Goal: Information Seeking & Learning: Learn about a topic

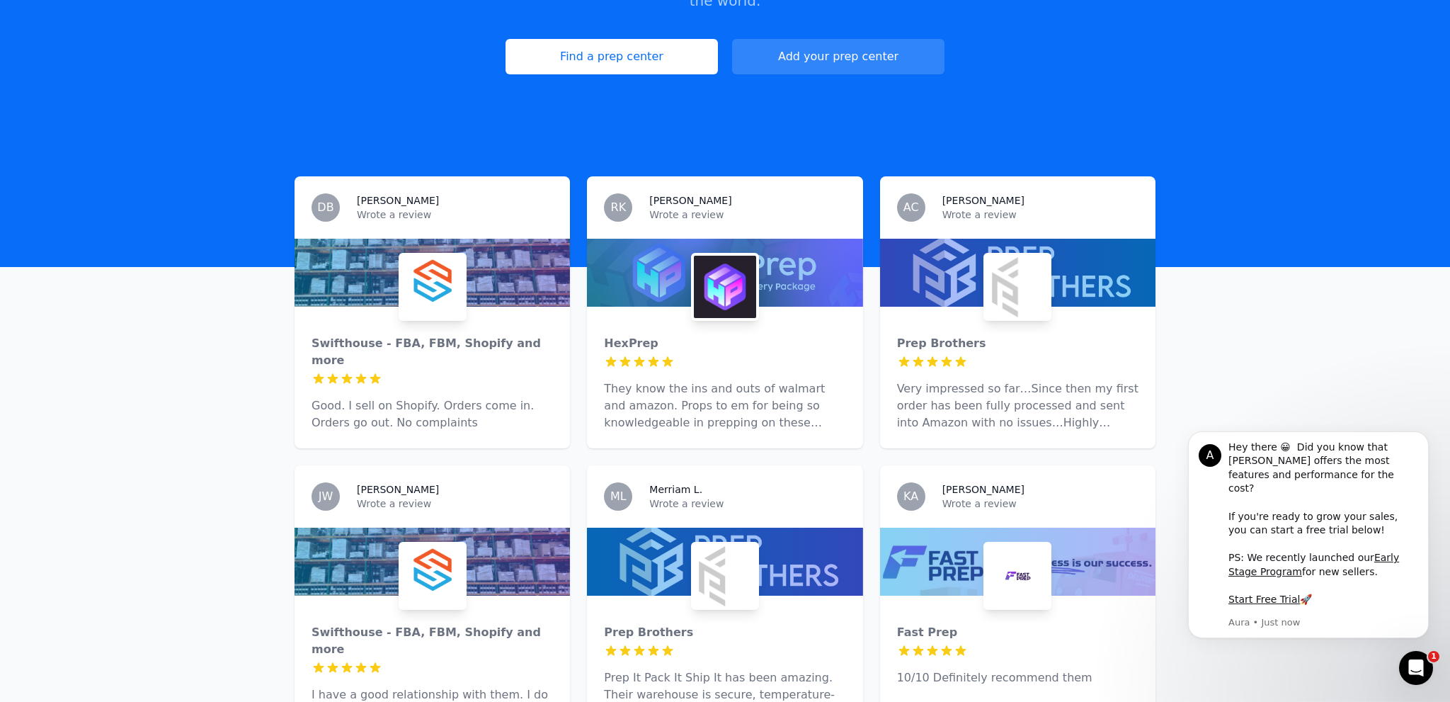
scroll to position [299, 0]
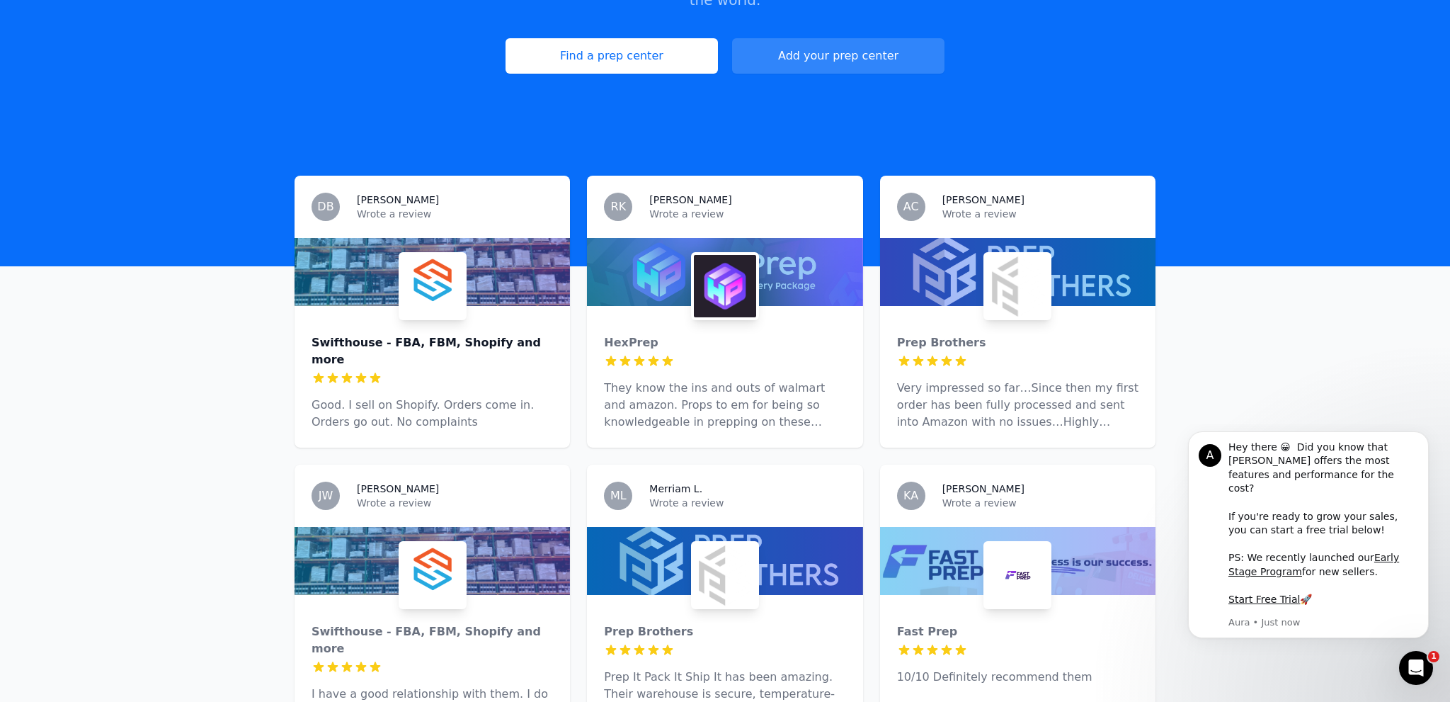
click at [466, 334] on div "Swifthouse - FBA, FBM, Shopify and more" at bounding box center [431, 351] width 241 height 34
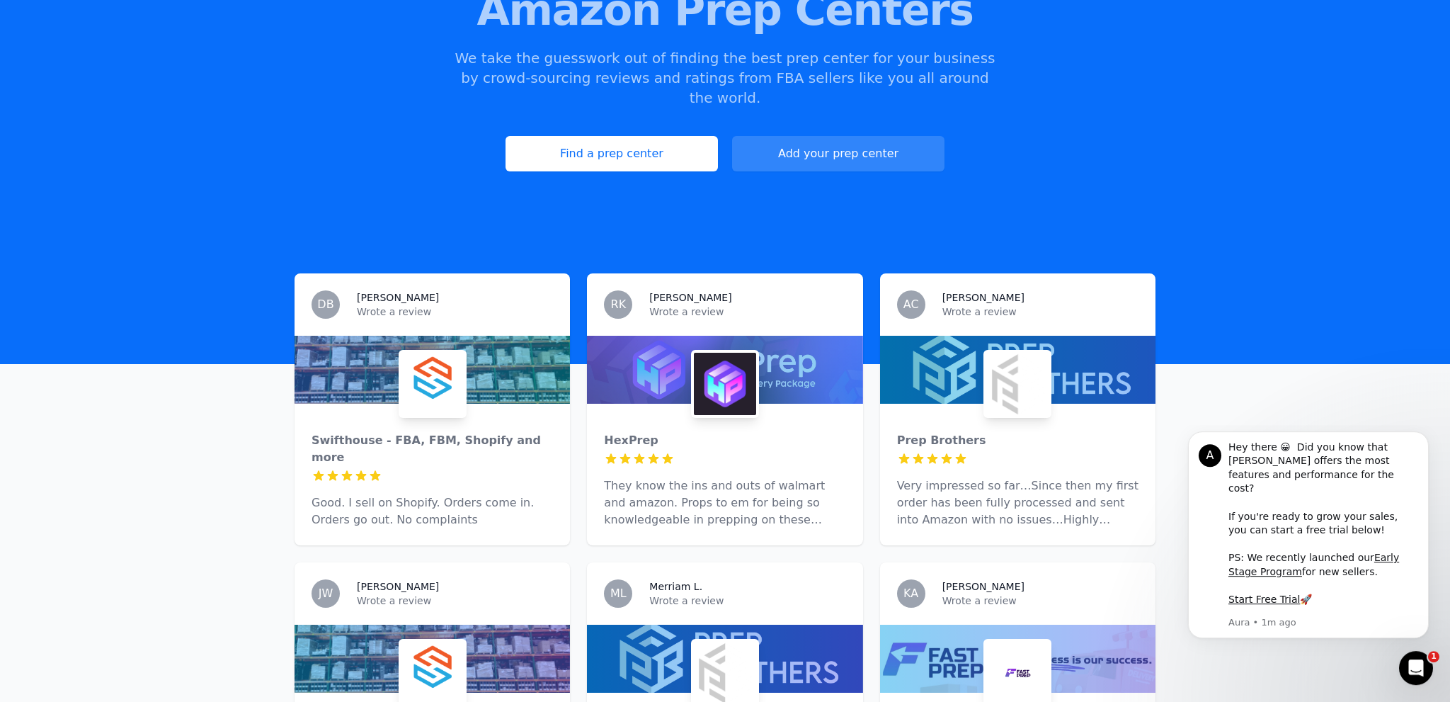
scroll to position [224, 0]
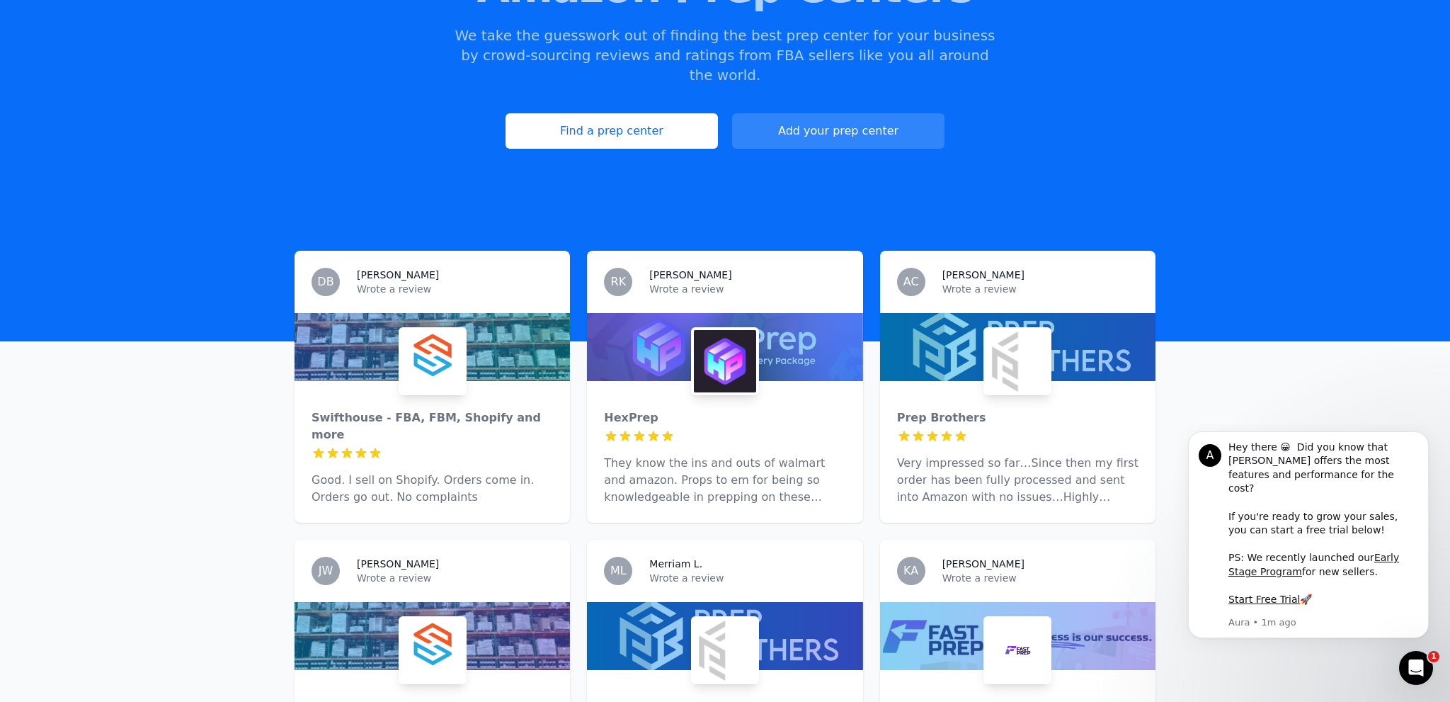
click at [677, 454] on p "They know the ins and outs of walmart and amazon. Props to em for being so know…" at bounding box center [724, 479] width 241 height 51
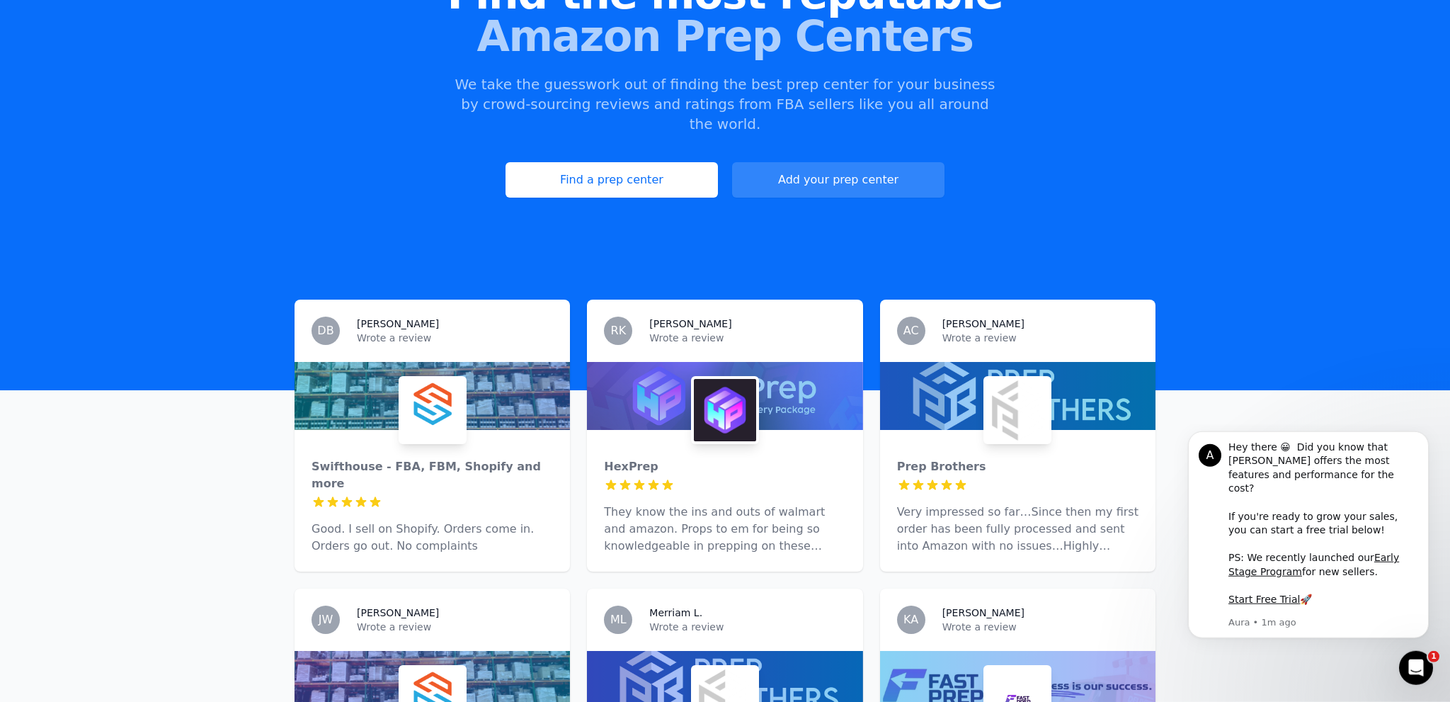
scroll to position [224, 0]
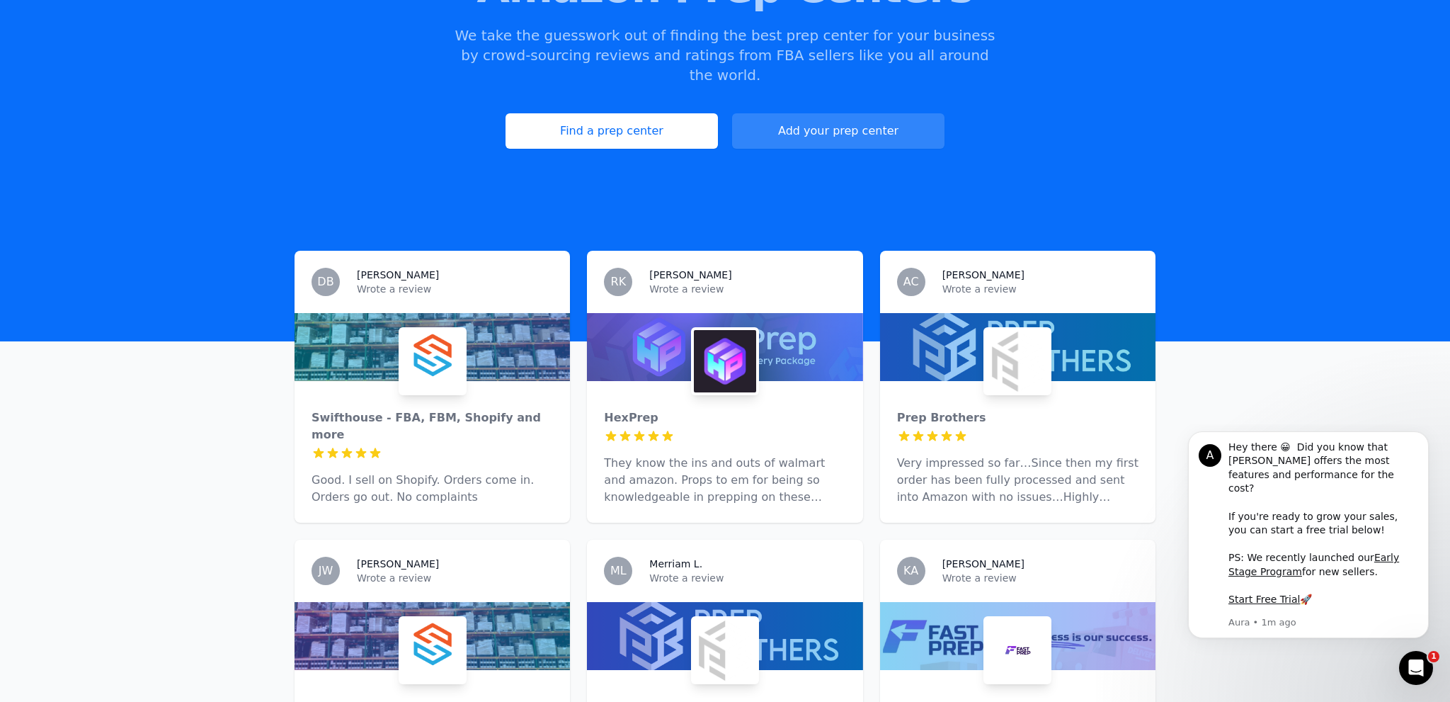
click at [1015, 454] on p "Very impressed so far…Since then my first order has been fully processed and se…" at bounding box center [1017, 479] width 241 height 51
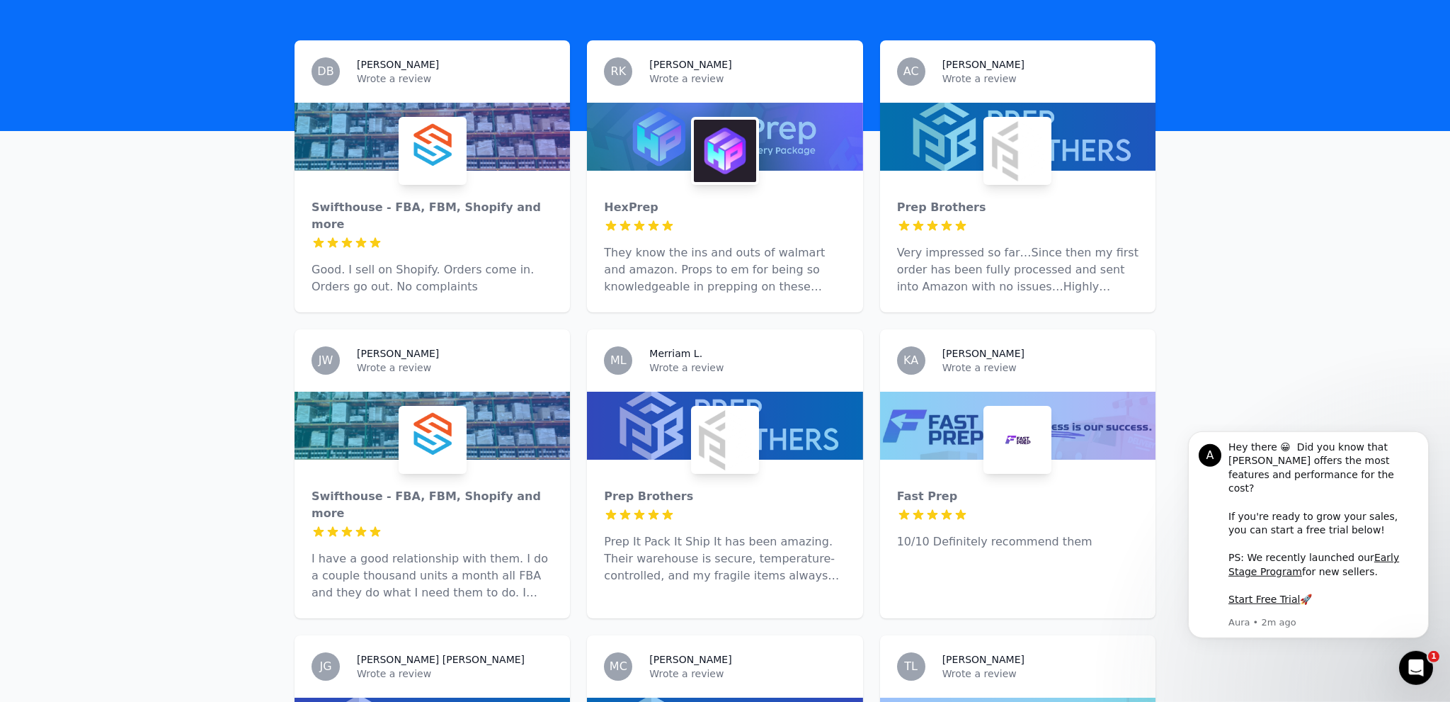
scroll to position [448, 0]
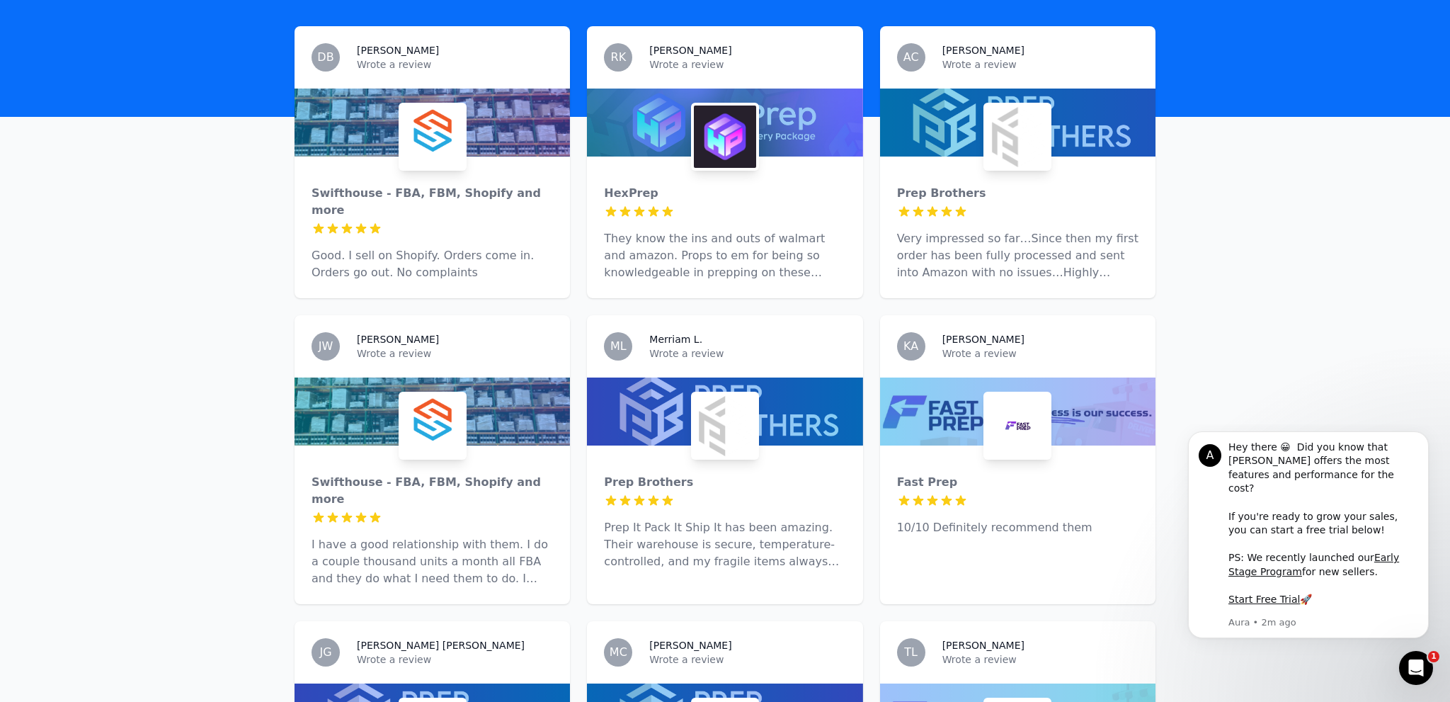
click at [430, 536] on p "I have a good relationship with them. I do a couple thousand units a month all …" at bounding box center [431, 561] width 241 height 51
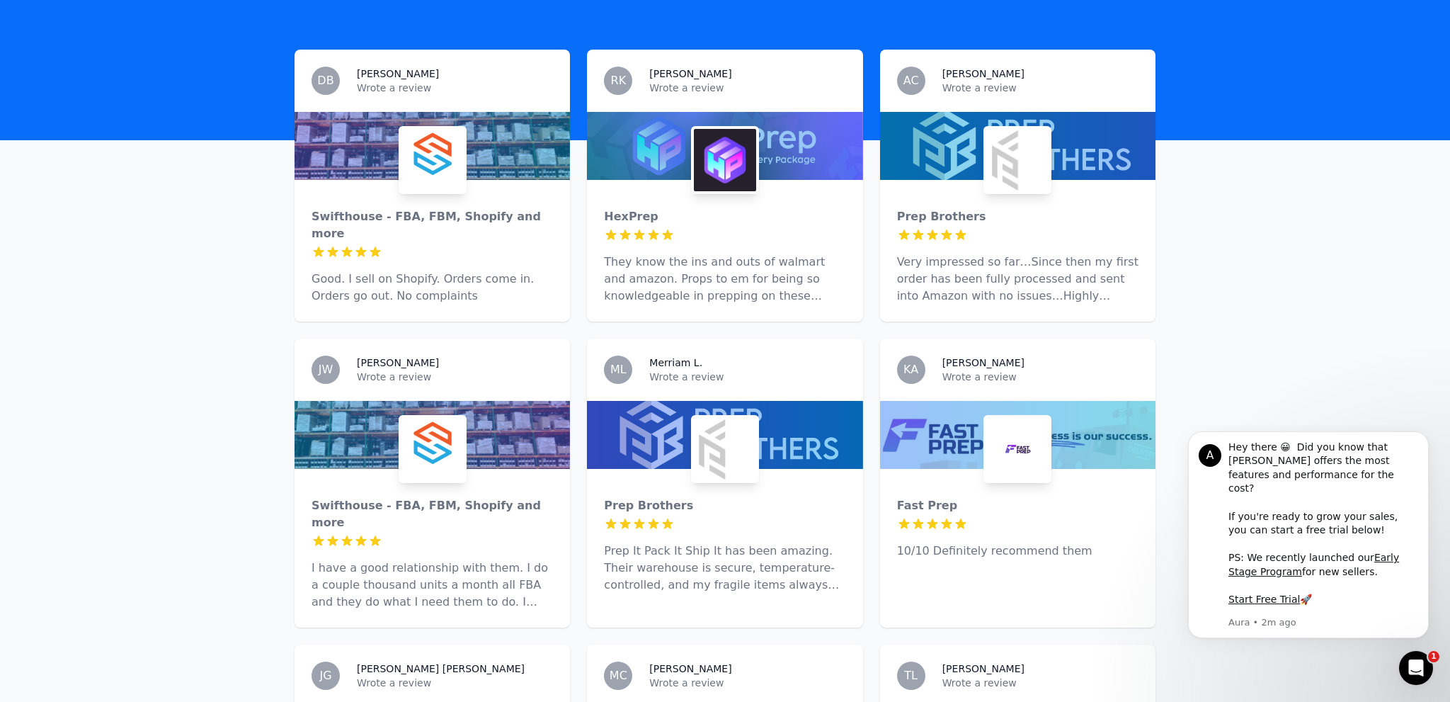
scroll to position [448, 0]
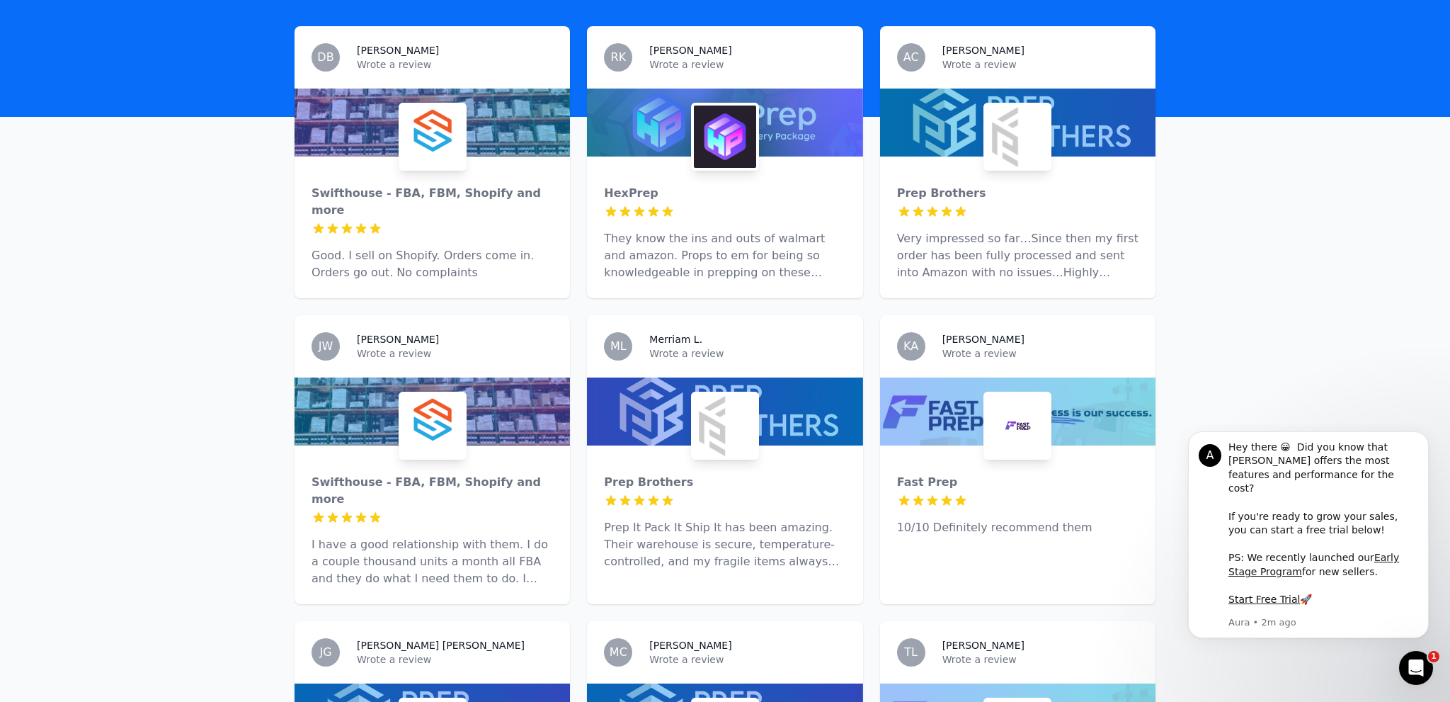
click at [760, 493] on div "Prep Brothers 5 out of 5 stars Prep It Pack It Ship It has been amazing. Their …" at bounding box center [724, 516] width 275 height 142
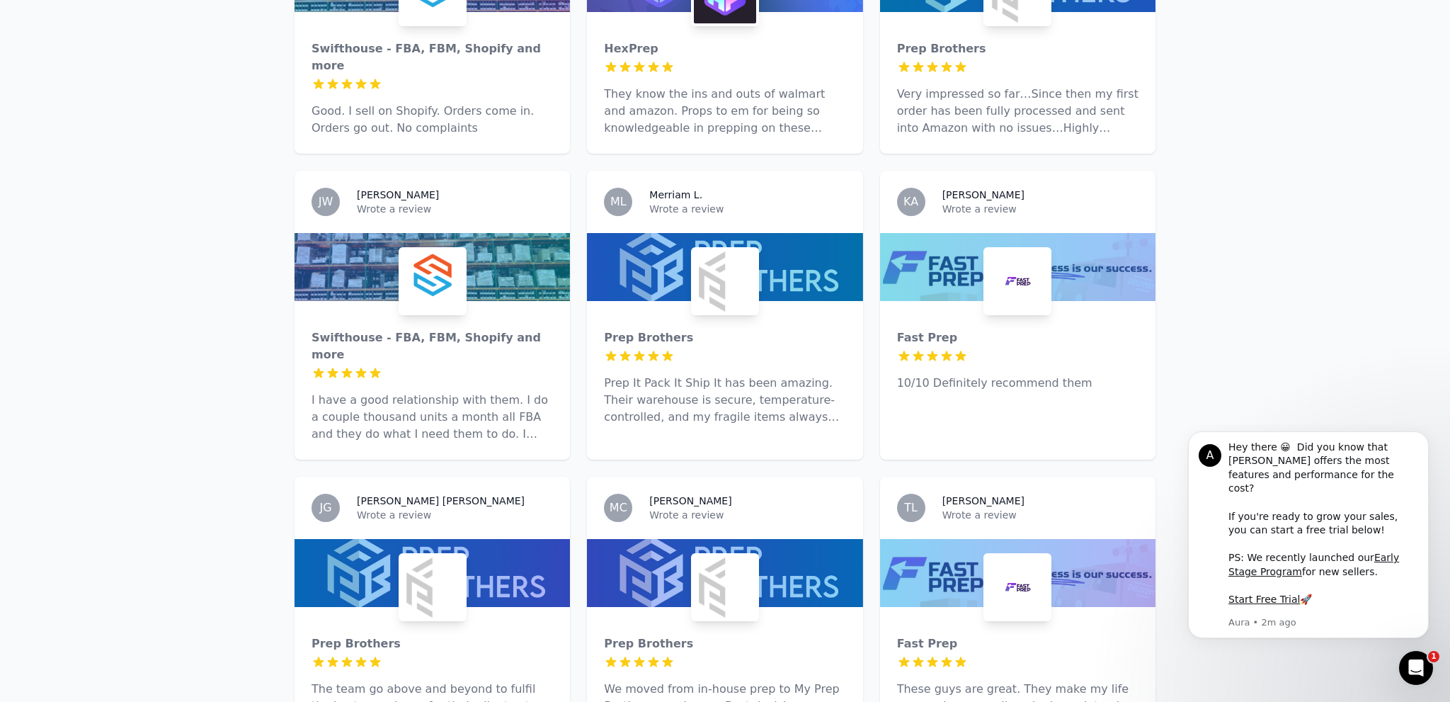
scroll to position [597, 0]
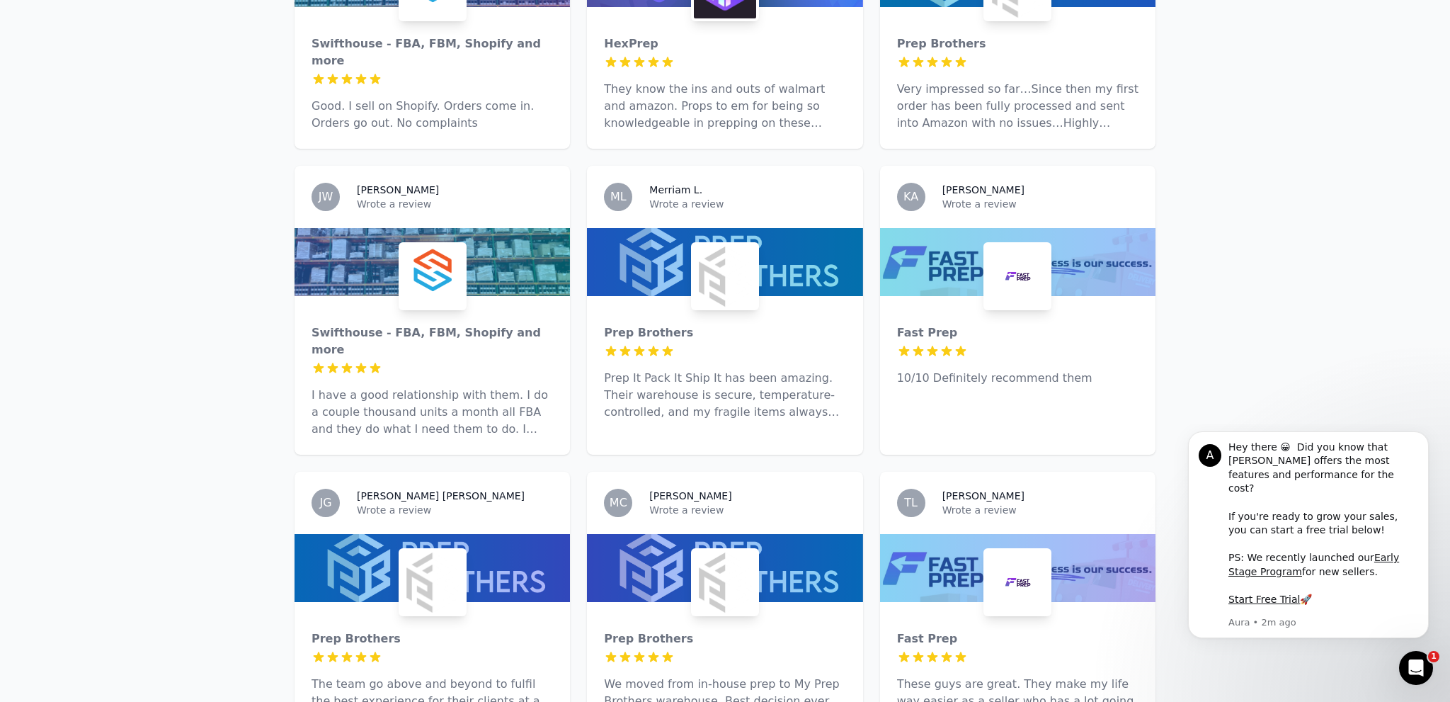
click at [951, 321] on div "Fast Prep 5 out of 5 stars 10/10 Definitely recommend them" at bounding box center [1017, 350] width 275 height 108
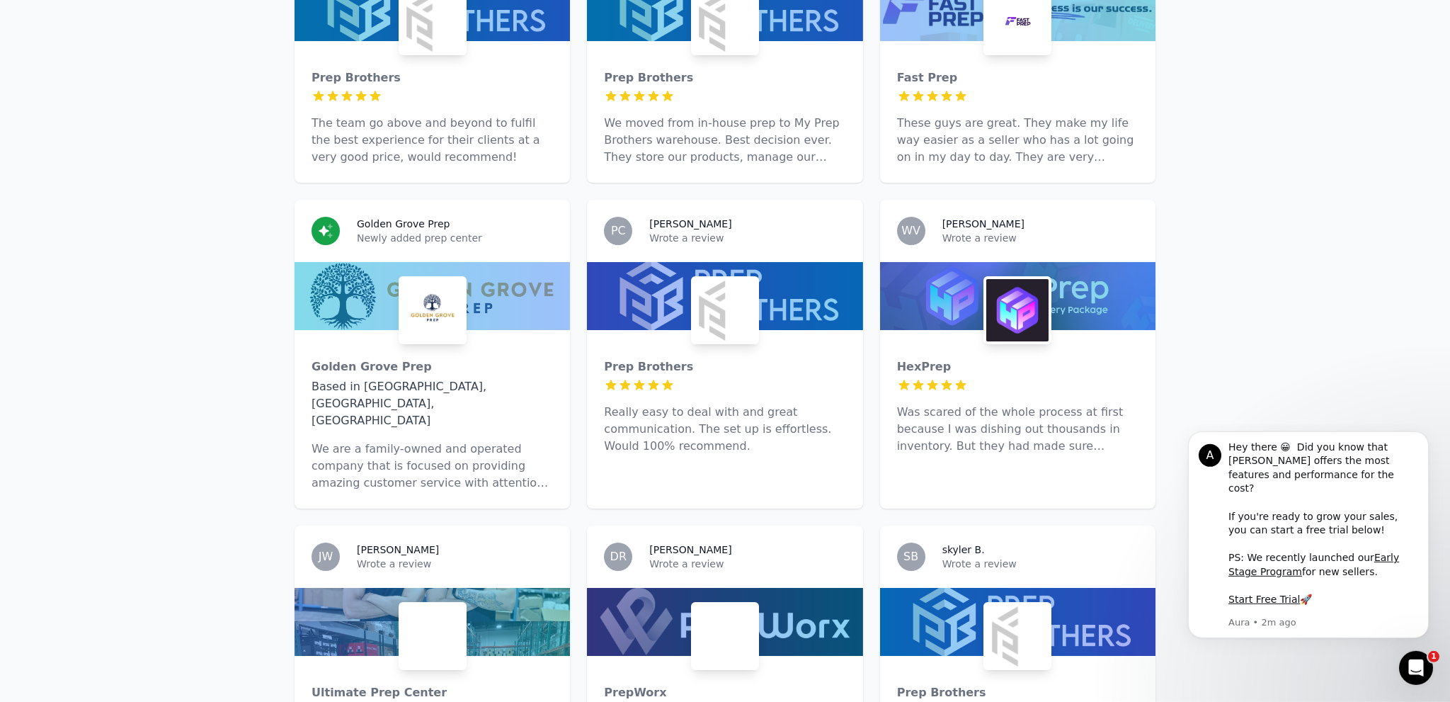
scroll to position [1271, 0]
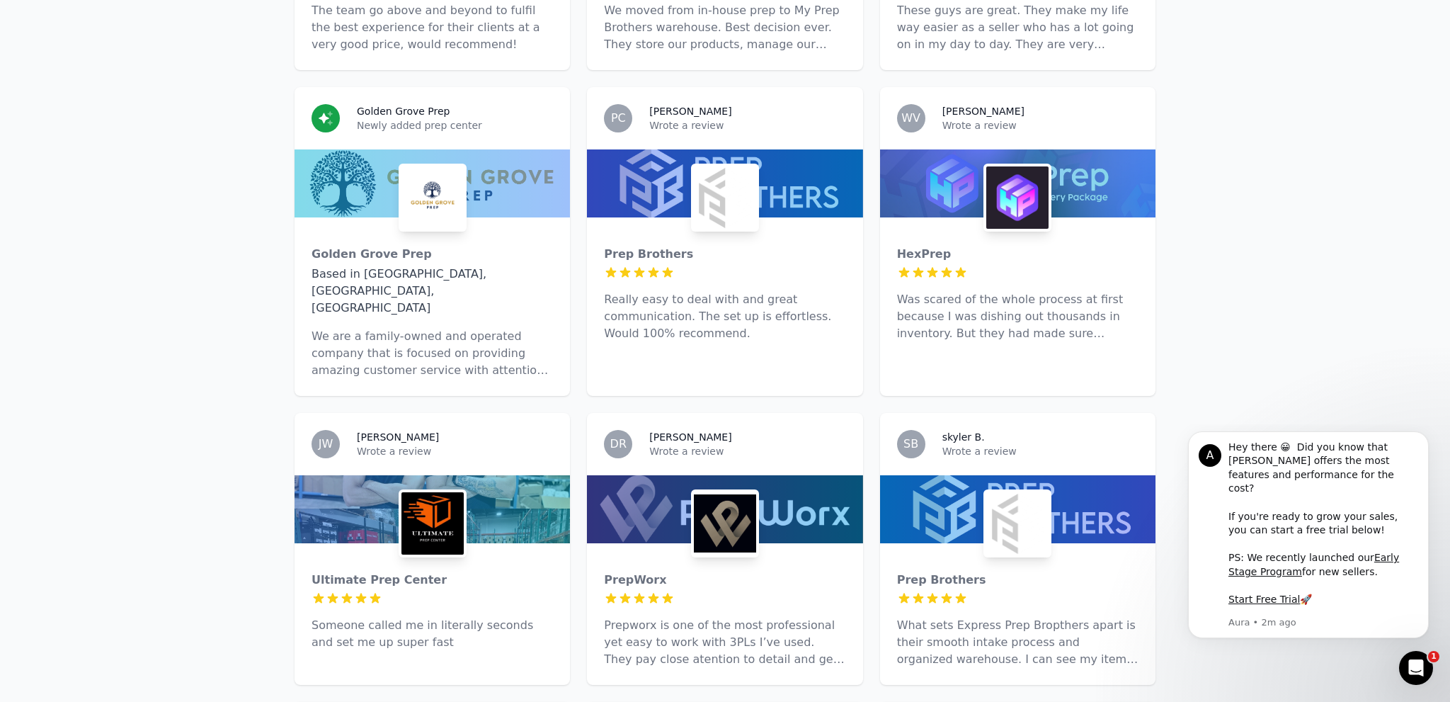
click at [505, 591] on div at bounding box center [431, 598] width 241 height 14
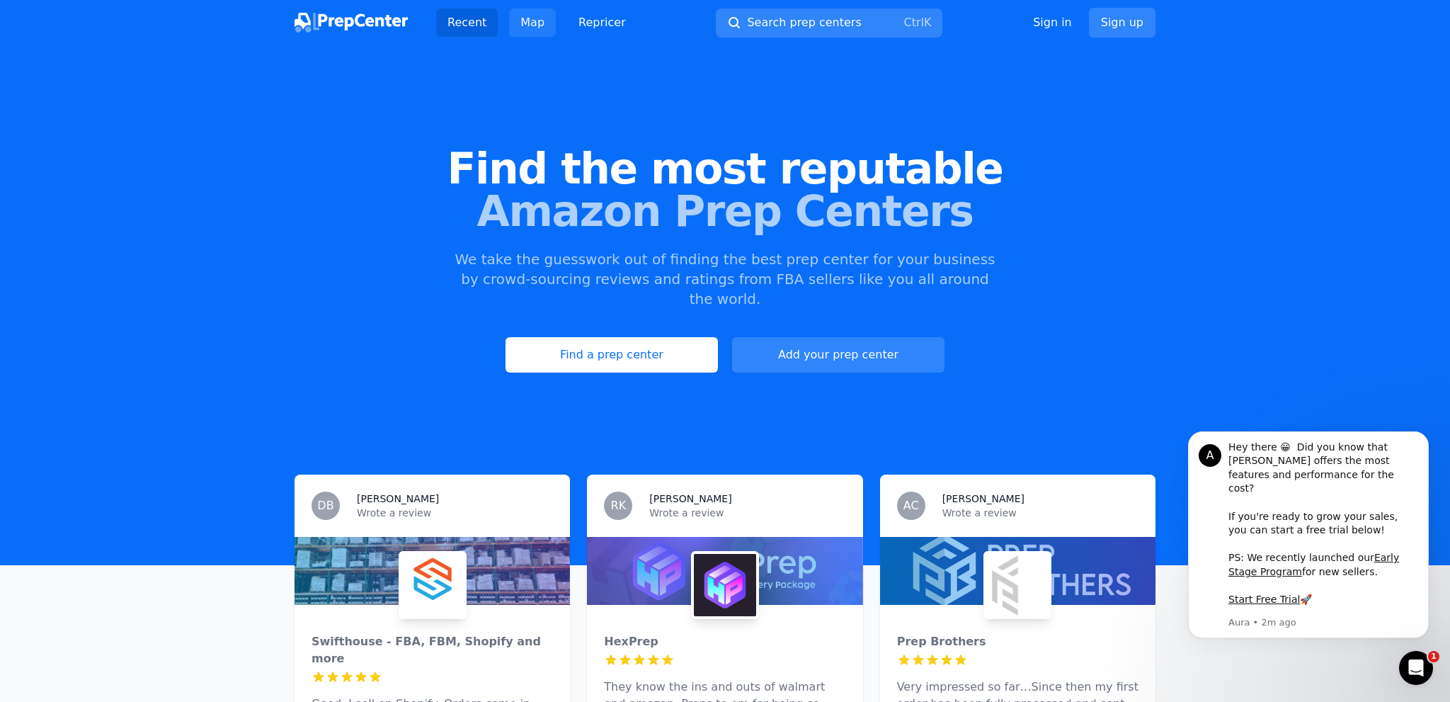
click at [528, 18] on link "Map" at bounding box center [532, 22] width 47 height 28
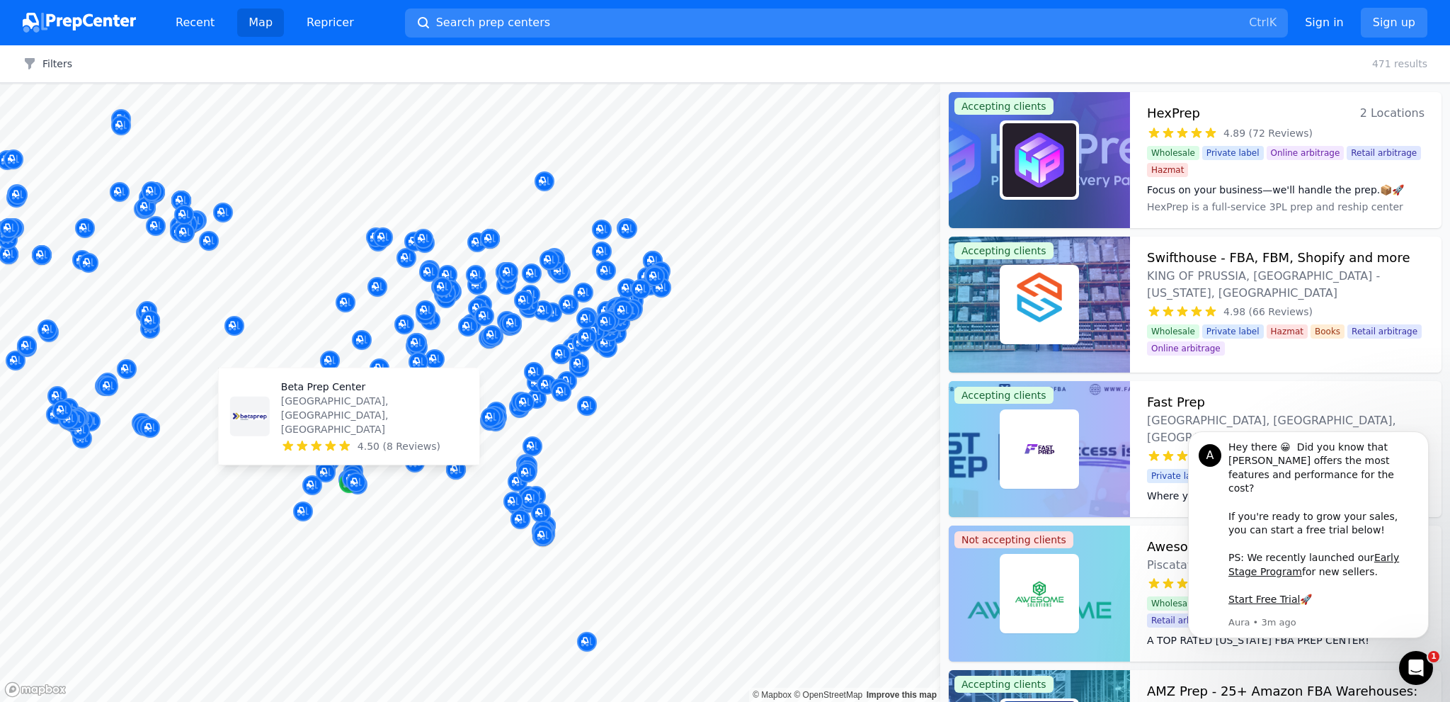
click at [341, 482] on div "Map marker" at bounding box center [349, 483] width 20 height 20
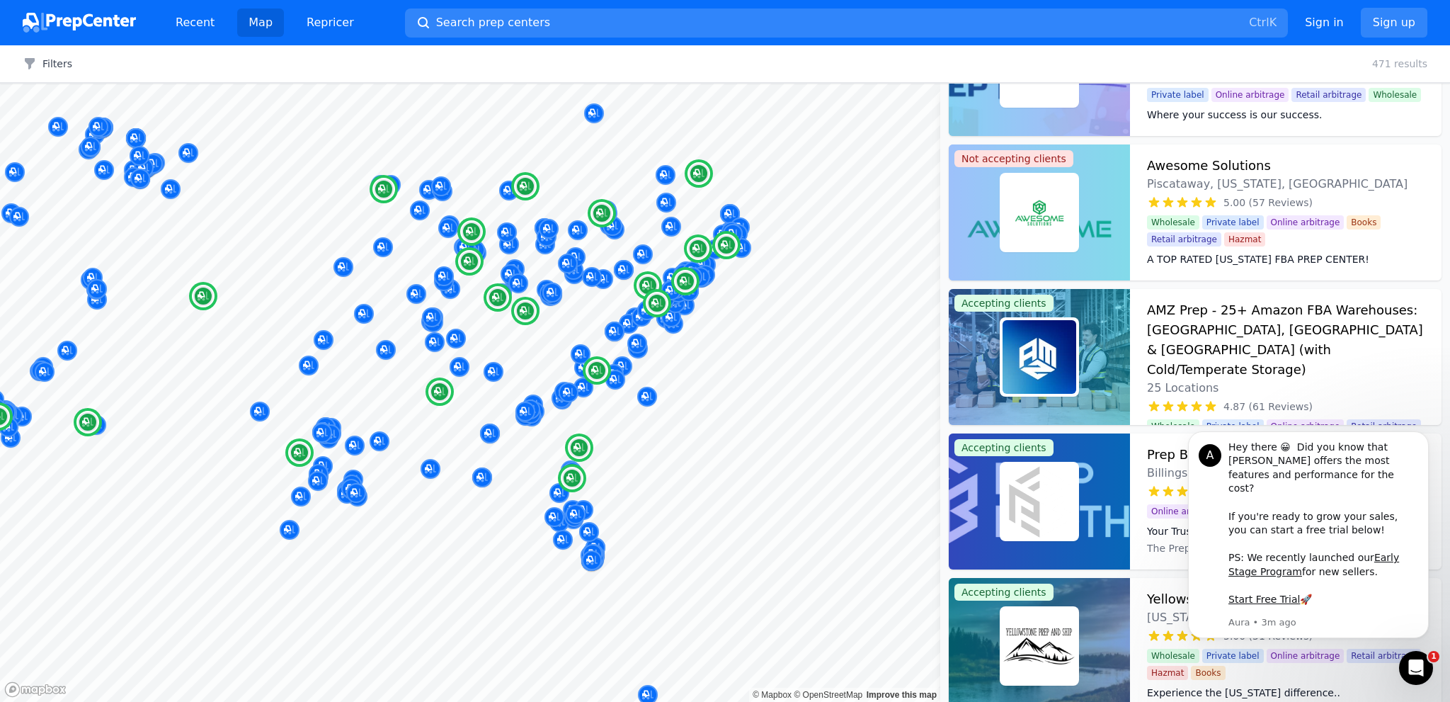
scroll to position [550, 0]
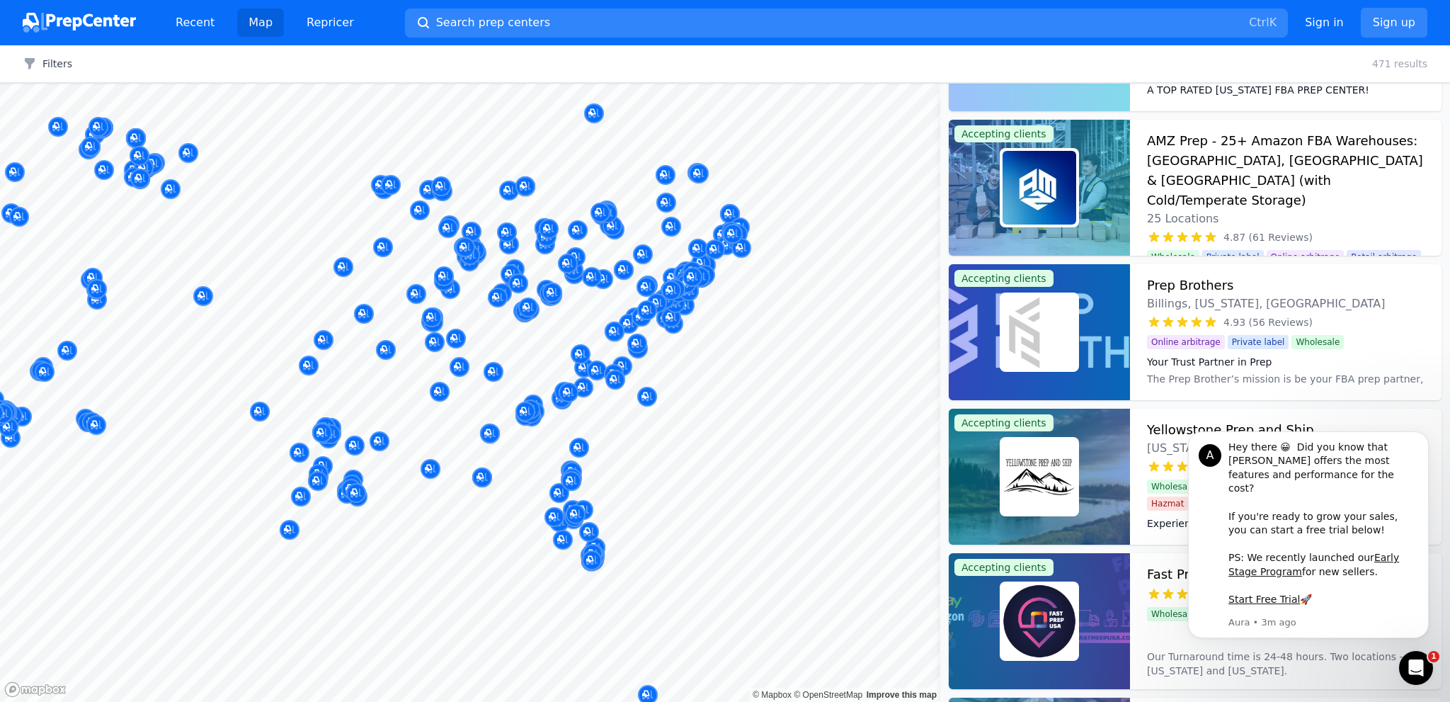
click at [491, 372] on div at bounding box center [569, 376] width 272 height 11
click at [502, 375] on div at bounding box center [569, 376] width 272 height 11
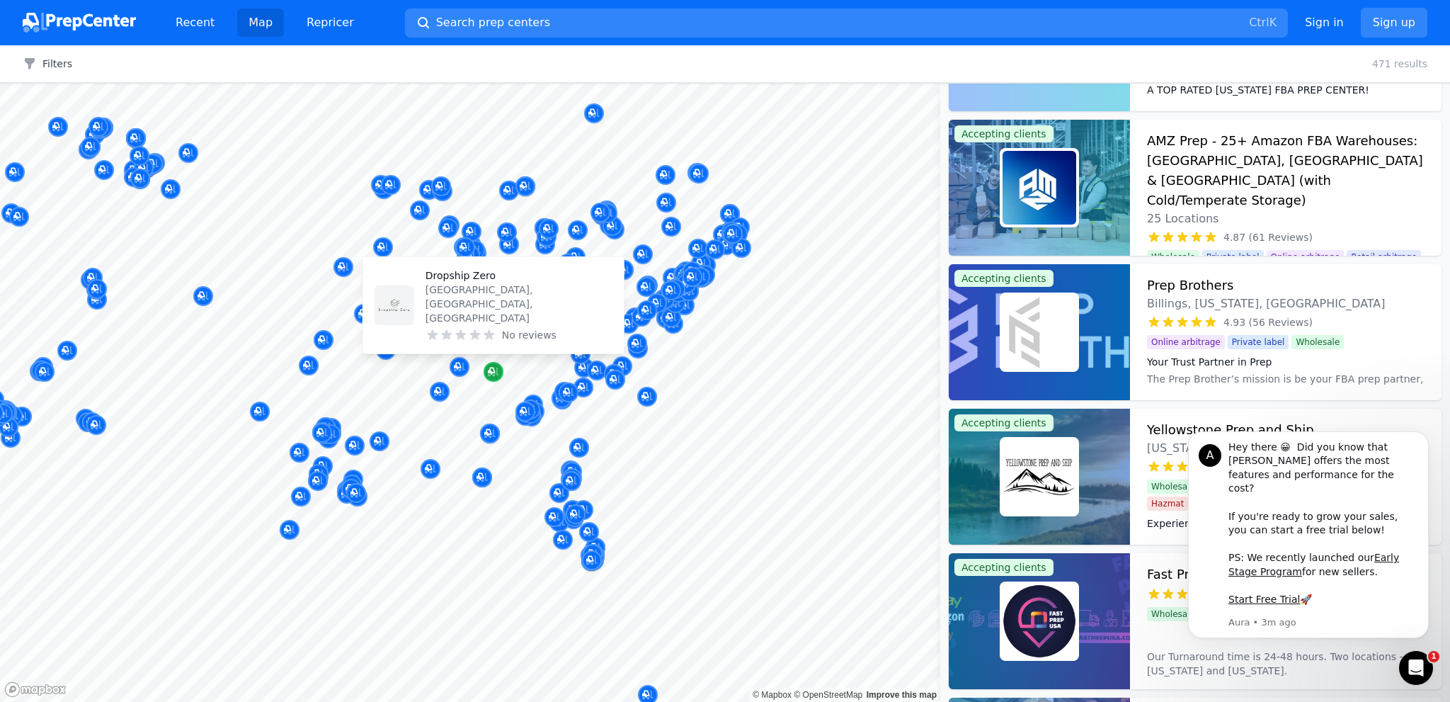
click at [489, 367] on icon "Map marker" at bounding box center [493, 372] width 11 height 14
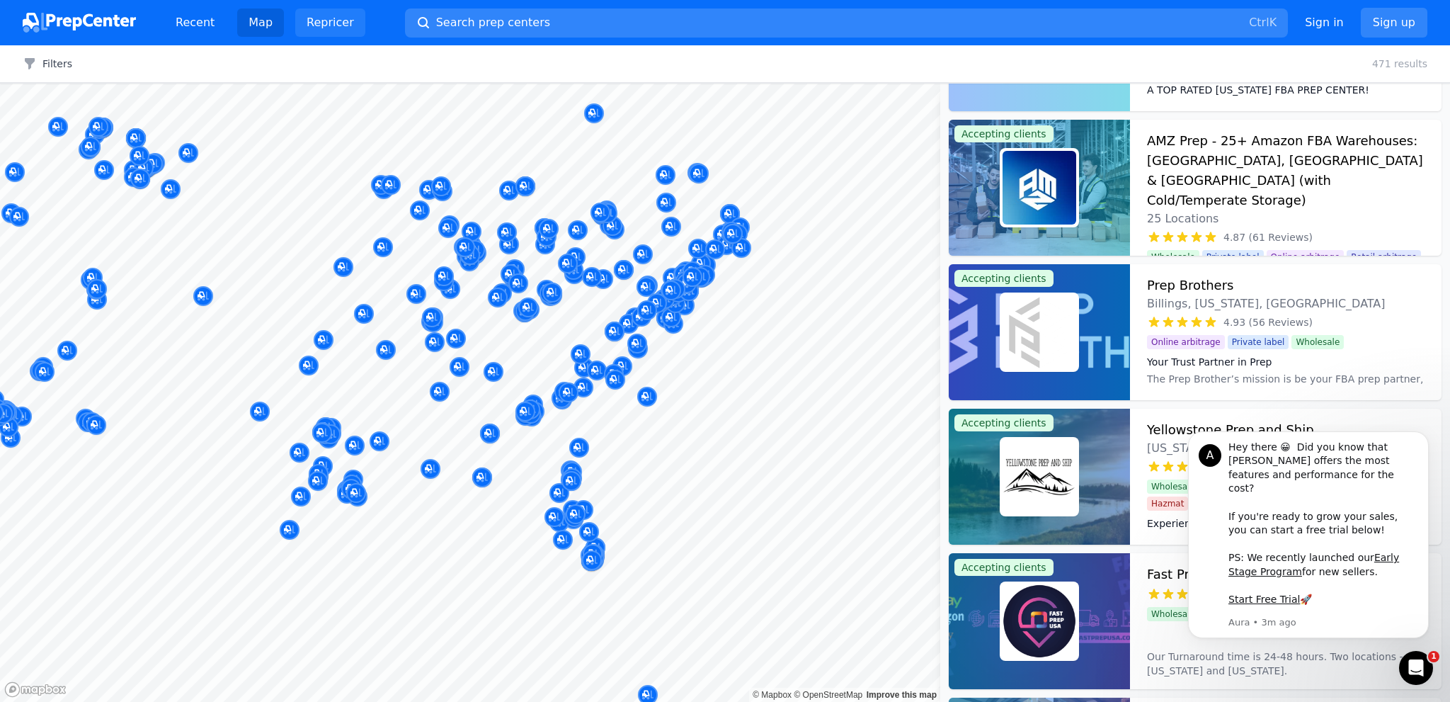
click at [333, 26] on link "Repricer" at bounding box center [330, 22] width 70 height 28
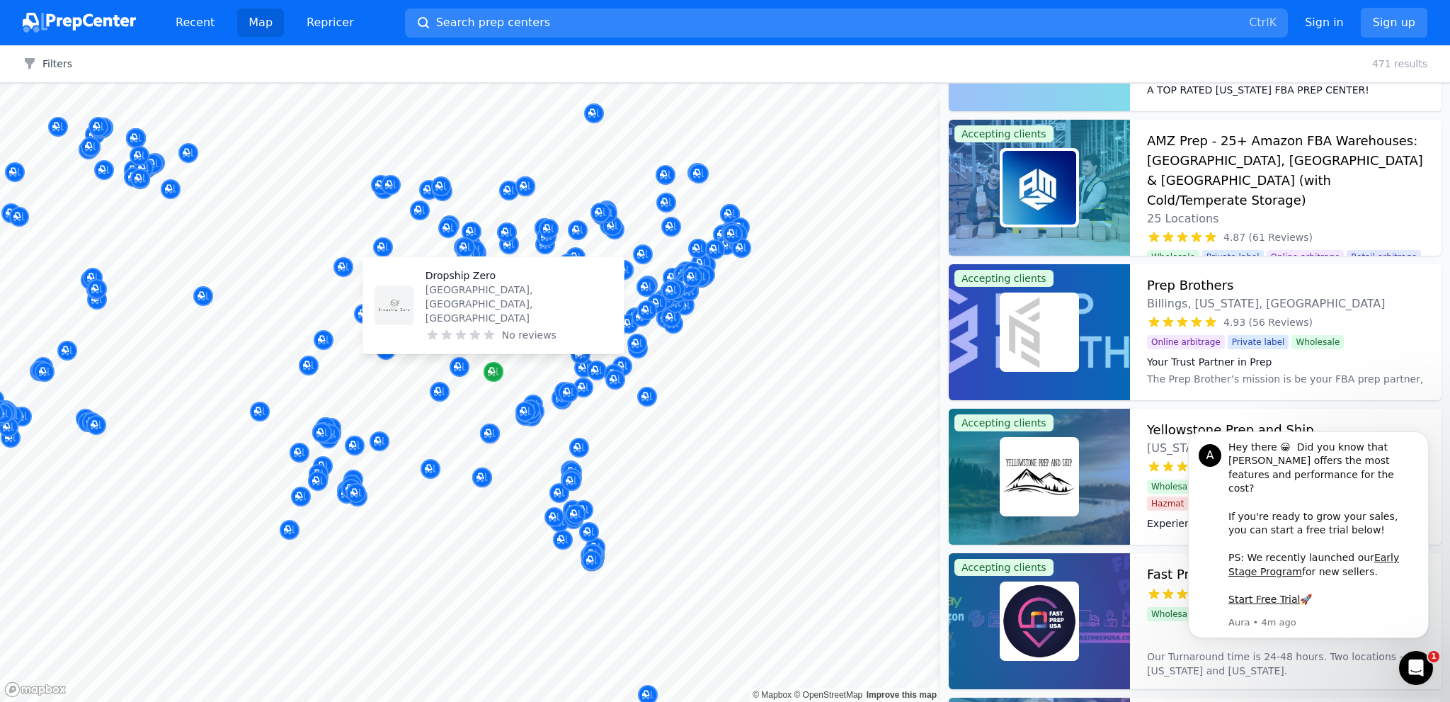
click at [491, 370] on icon "Map marker" at bounding box center [491, 370] width 7 height 7
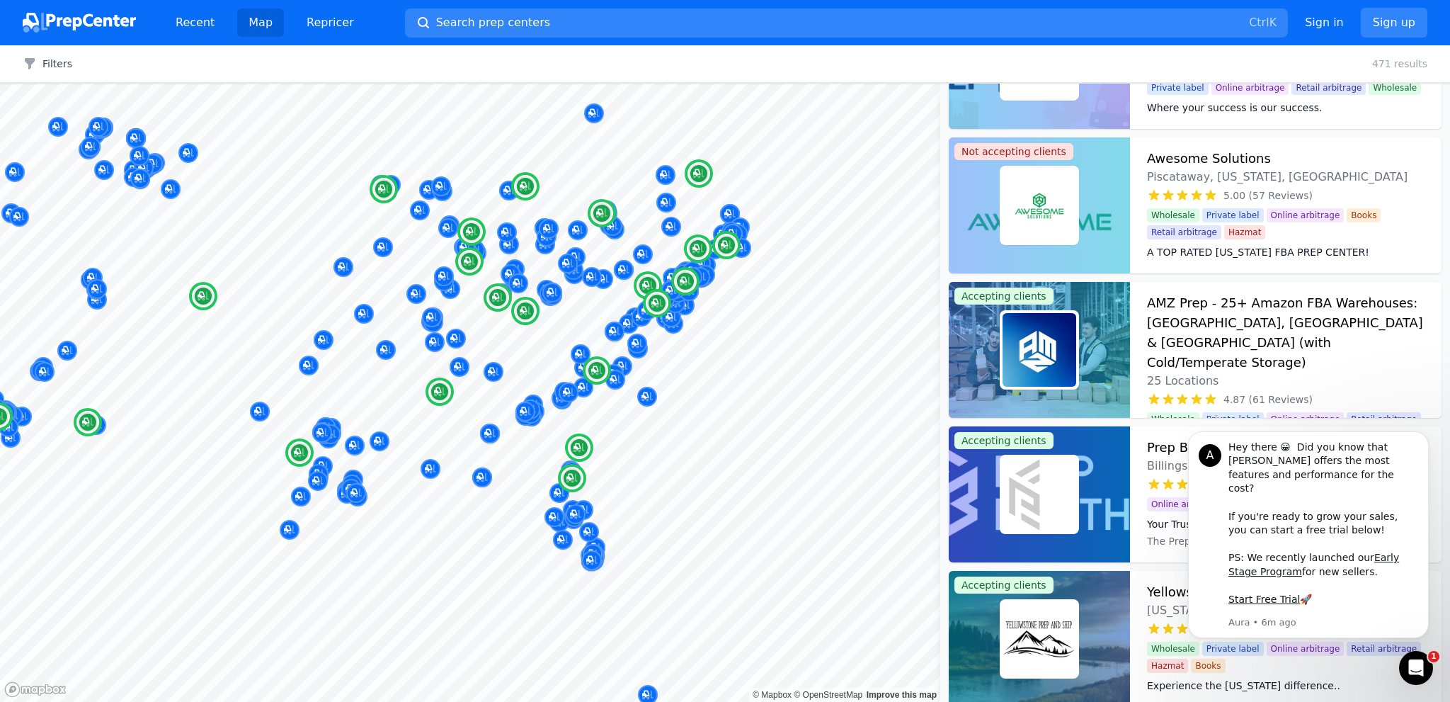
scroll to position [459, 0]
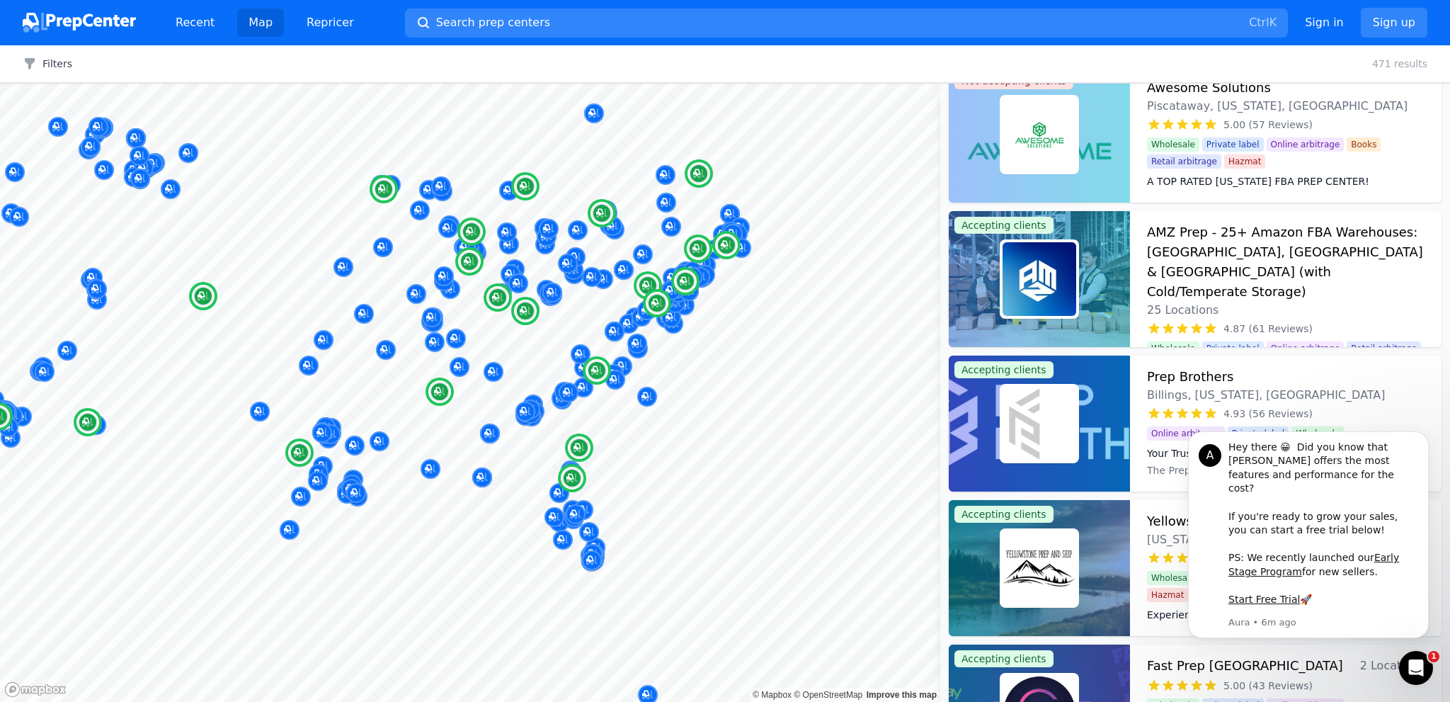
click at [1242, 234] on h3 "AMZ Prep - 25+ Amazon FBA Warehouses: [GEOGRAPHIC_DATA], [GEOGRAPHIC_DATA] & [G…" at bounding box center [1285, 261] width 277 height 79
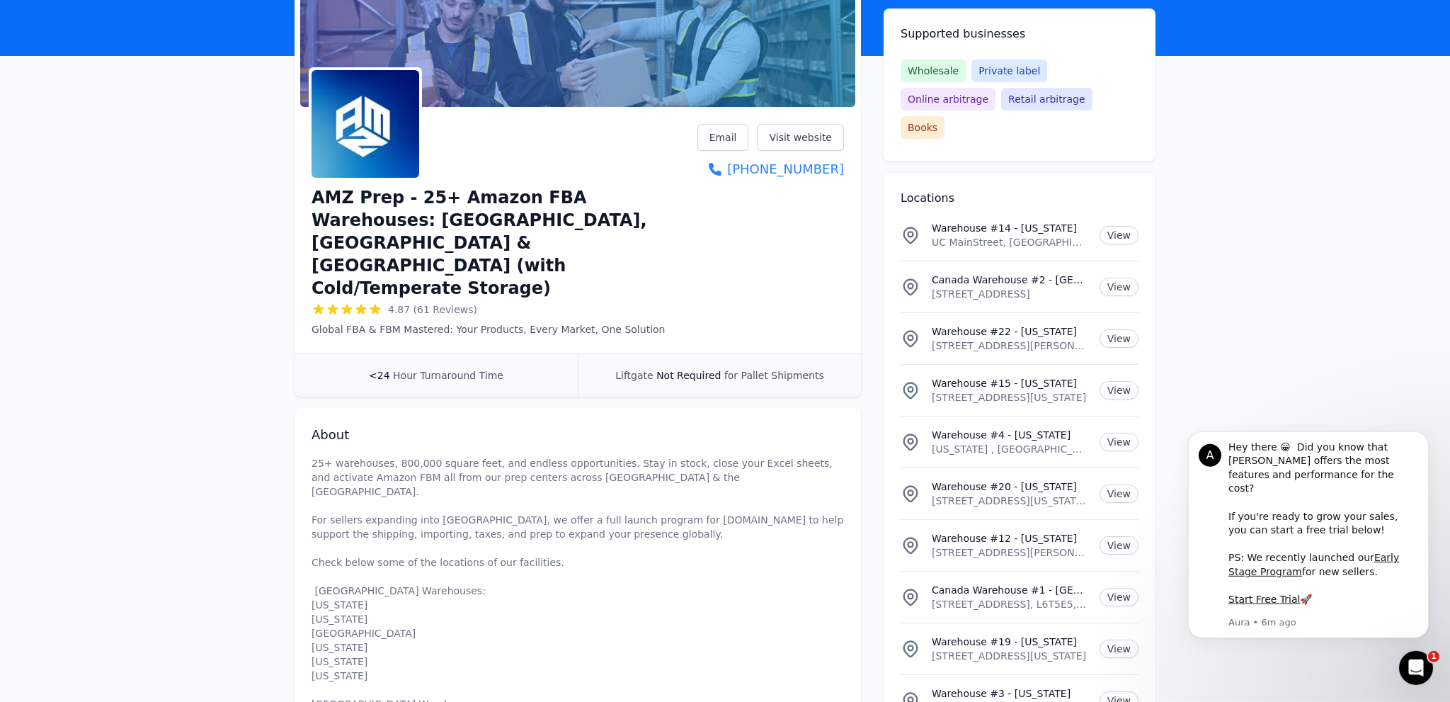
scroll to position [149, 0]
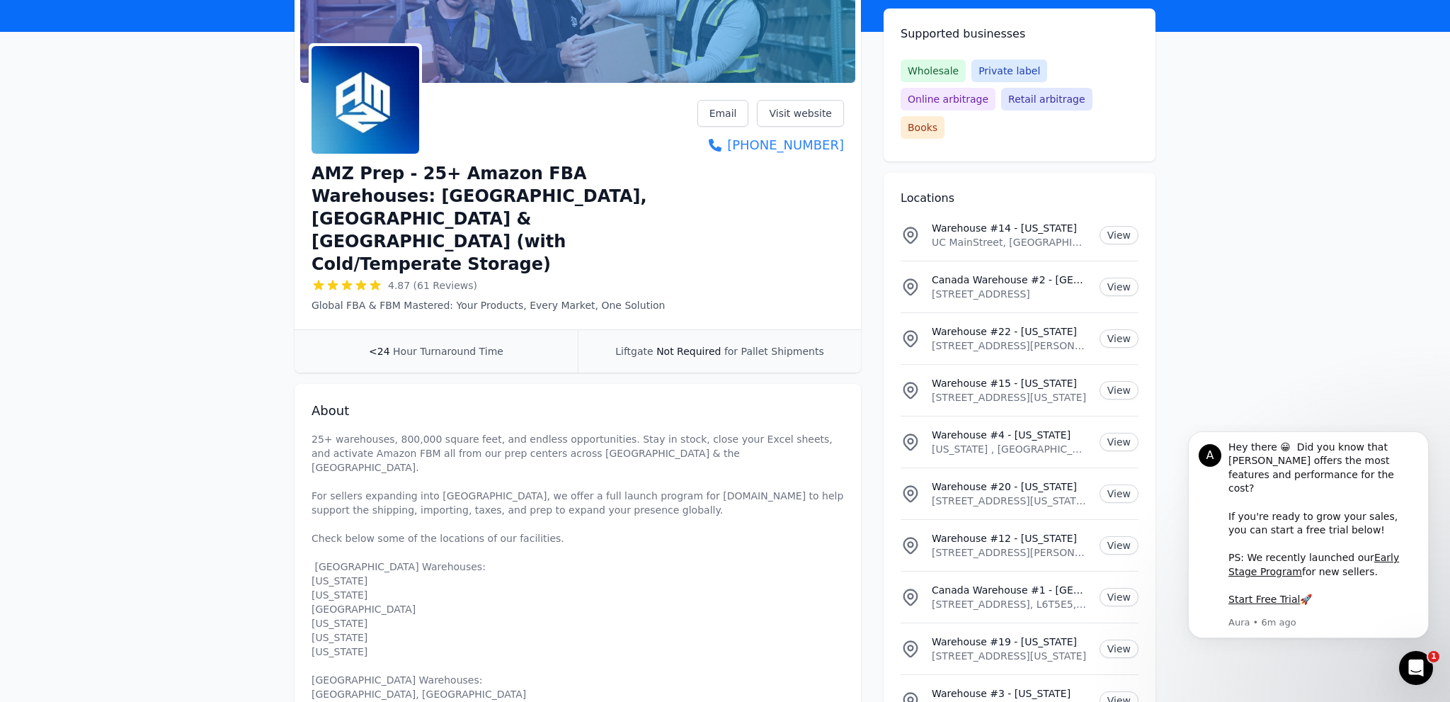
click at [448, 278] on span "4.87 (61 Reviews)" at bounding box center [432, 285] width 89 height 14
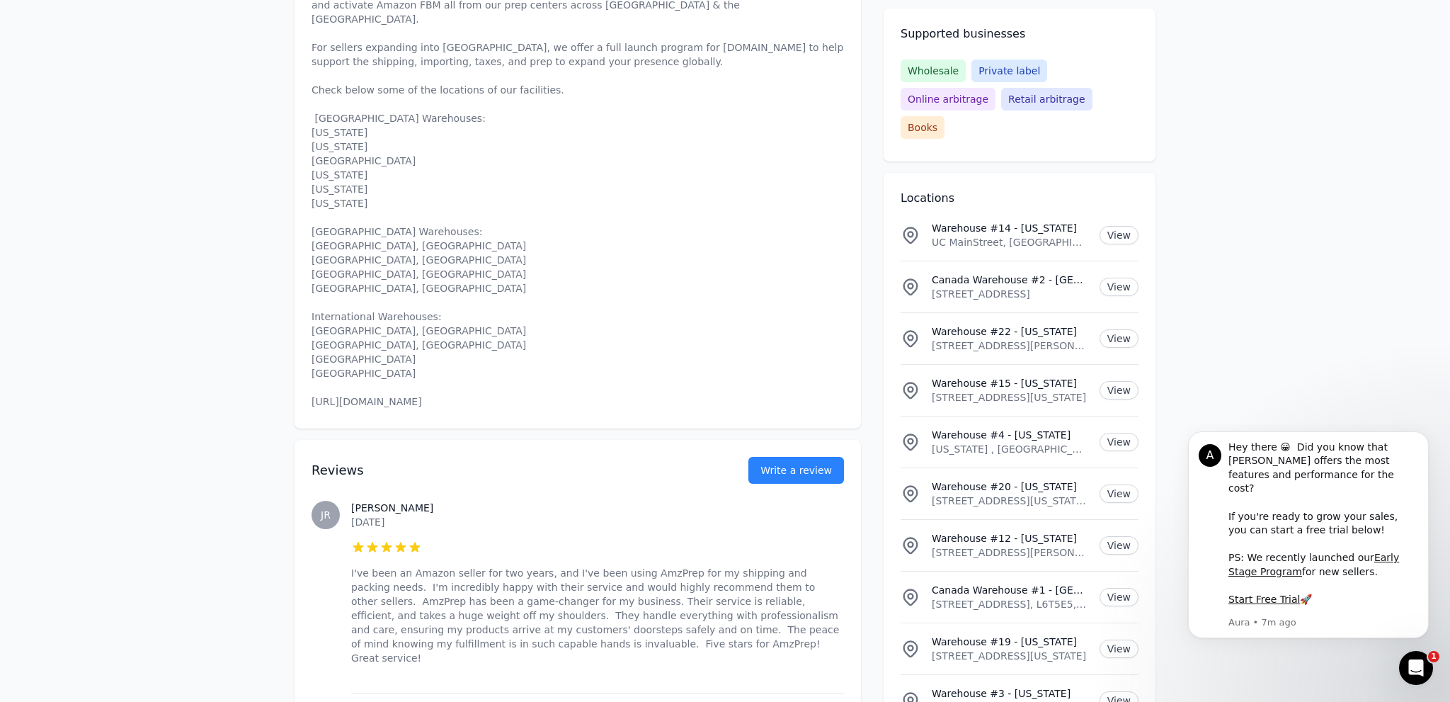
scroll to position [0, 0]
